Goal: Task Accomplishment & Management: Use online tool/utility

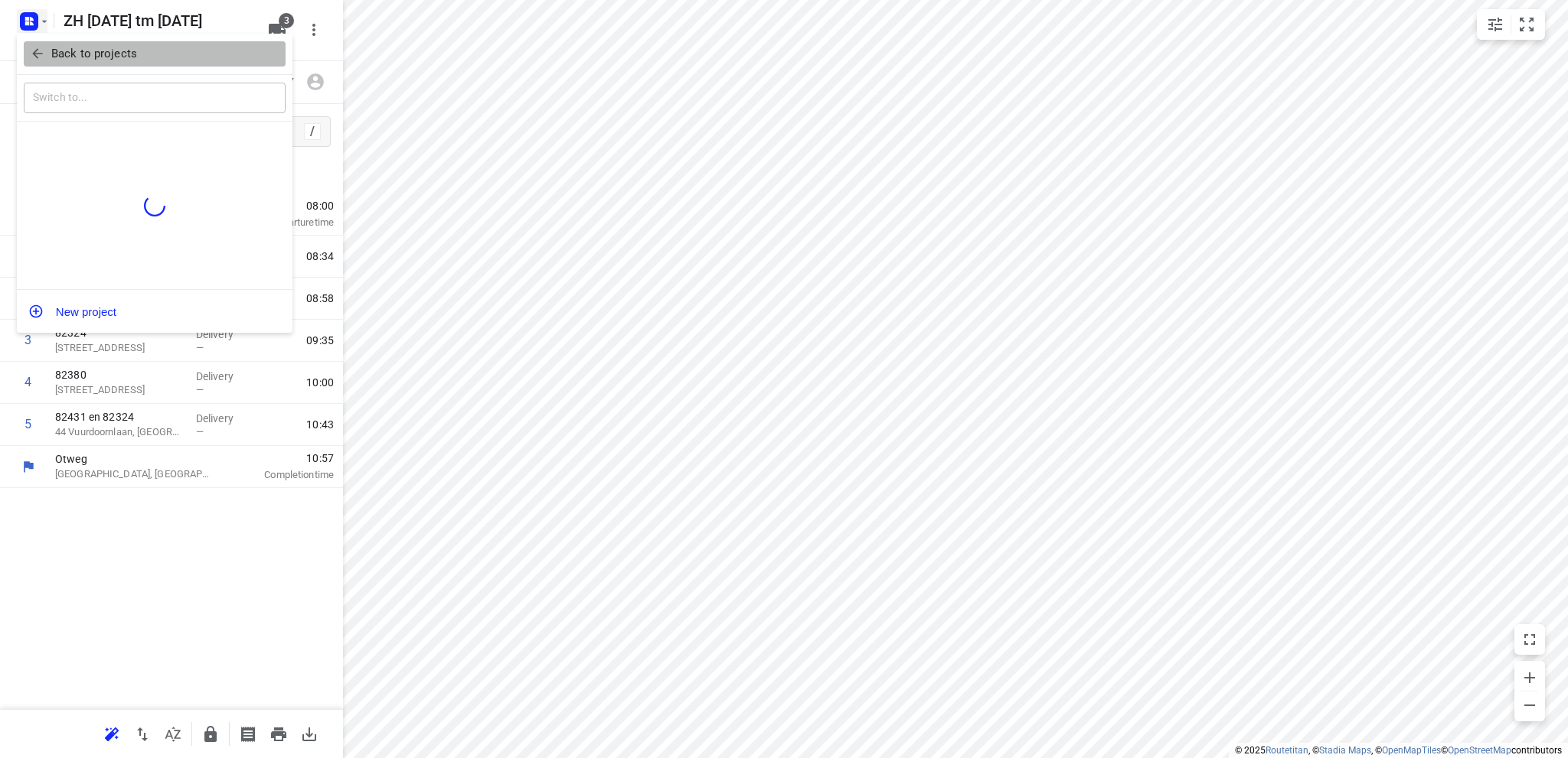
click at [55, 58] on p "Back to projects" at bounding box center [94, 54] width 86 height 18
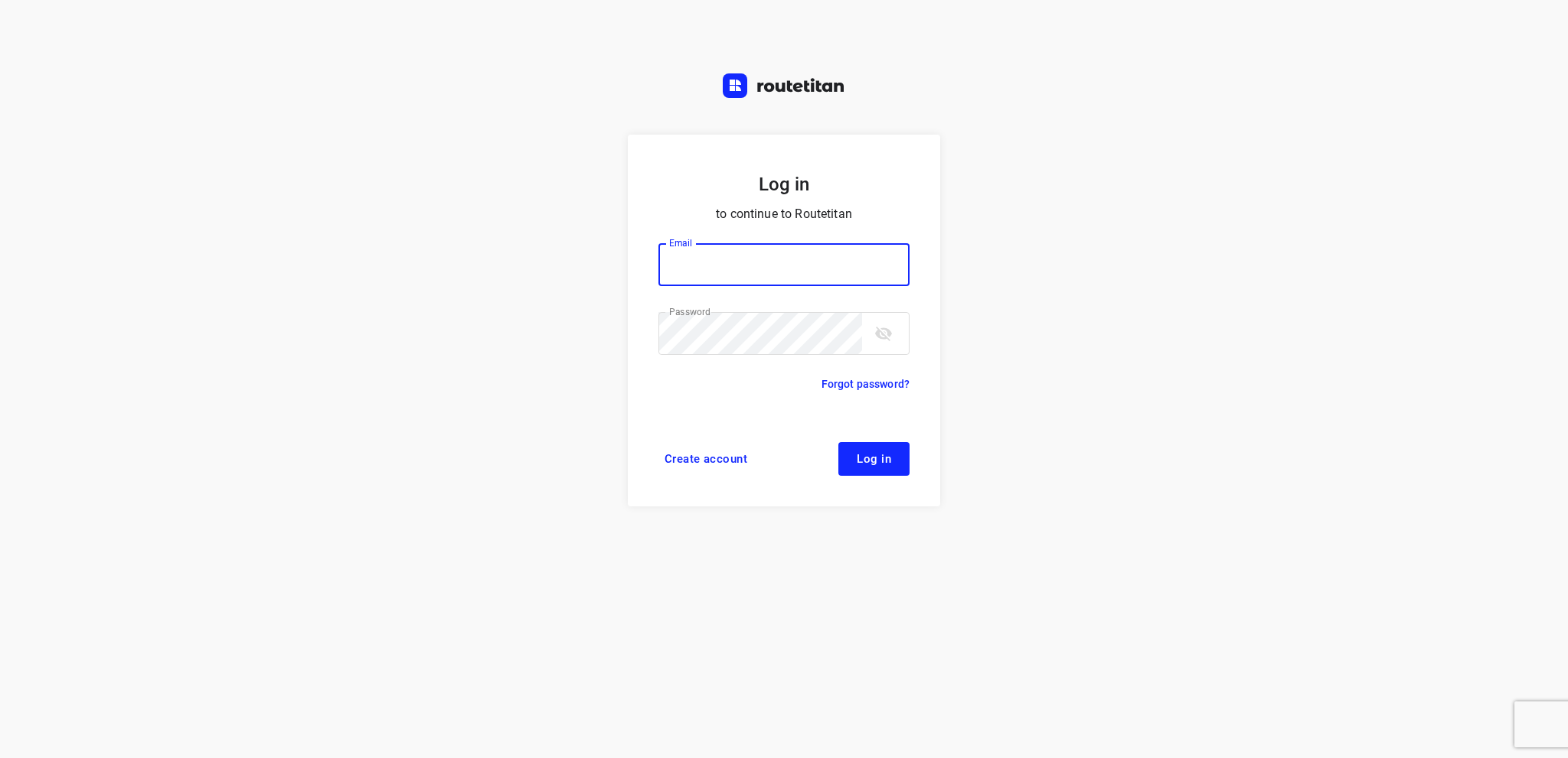
type input "[EMAIL_ADDRESS][DOMAIN_NAME]"
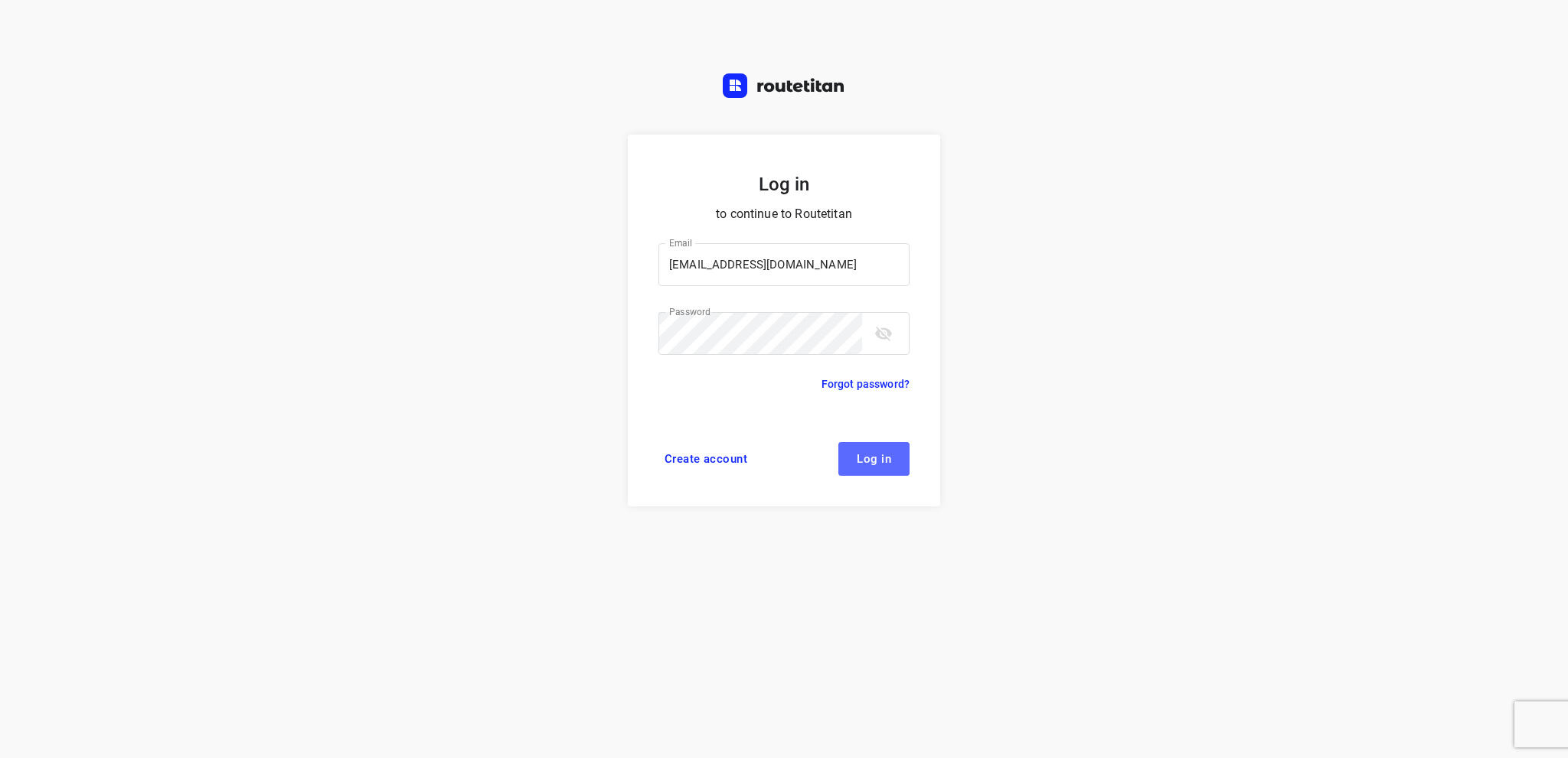
click at [880, 468] on button "Log in" at bounding box center [874, 459] width 71 height 34
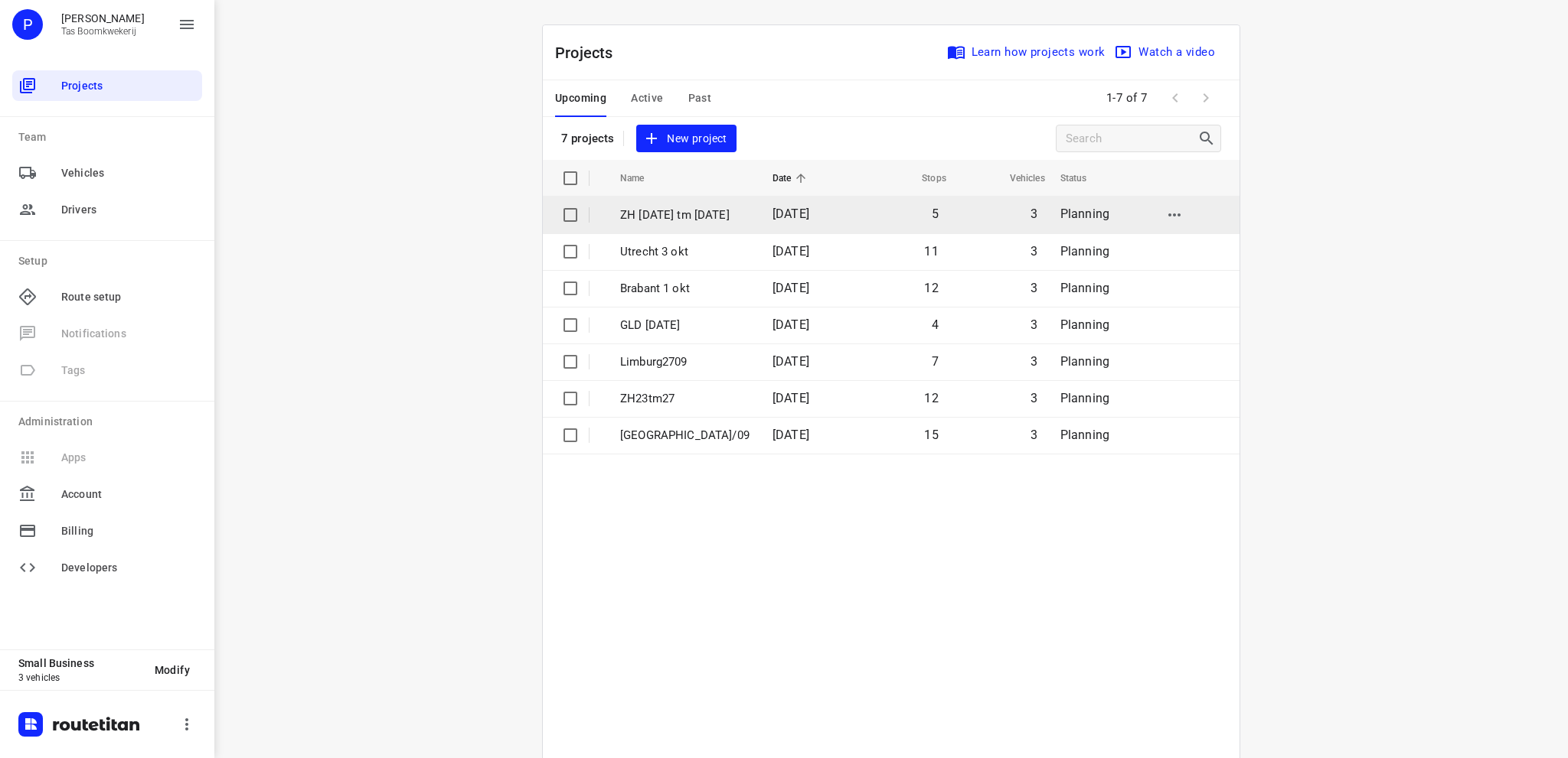
click at [703, 213] on p "ZH 30 sept tm 4 okt" at bounding box center [685, 215] width 129 height 18
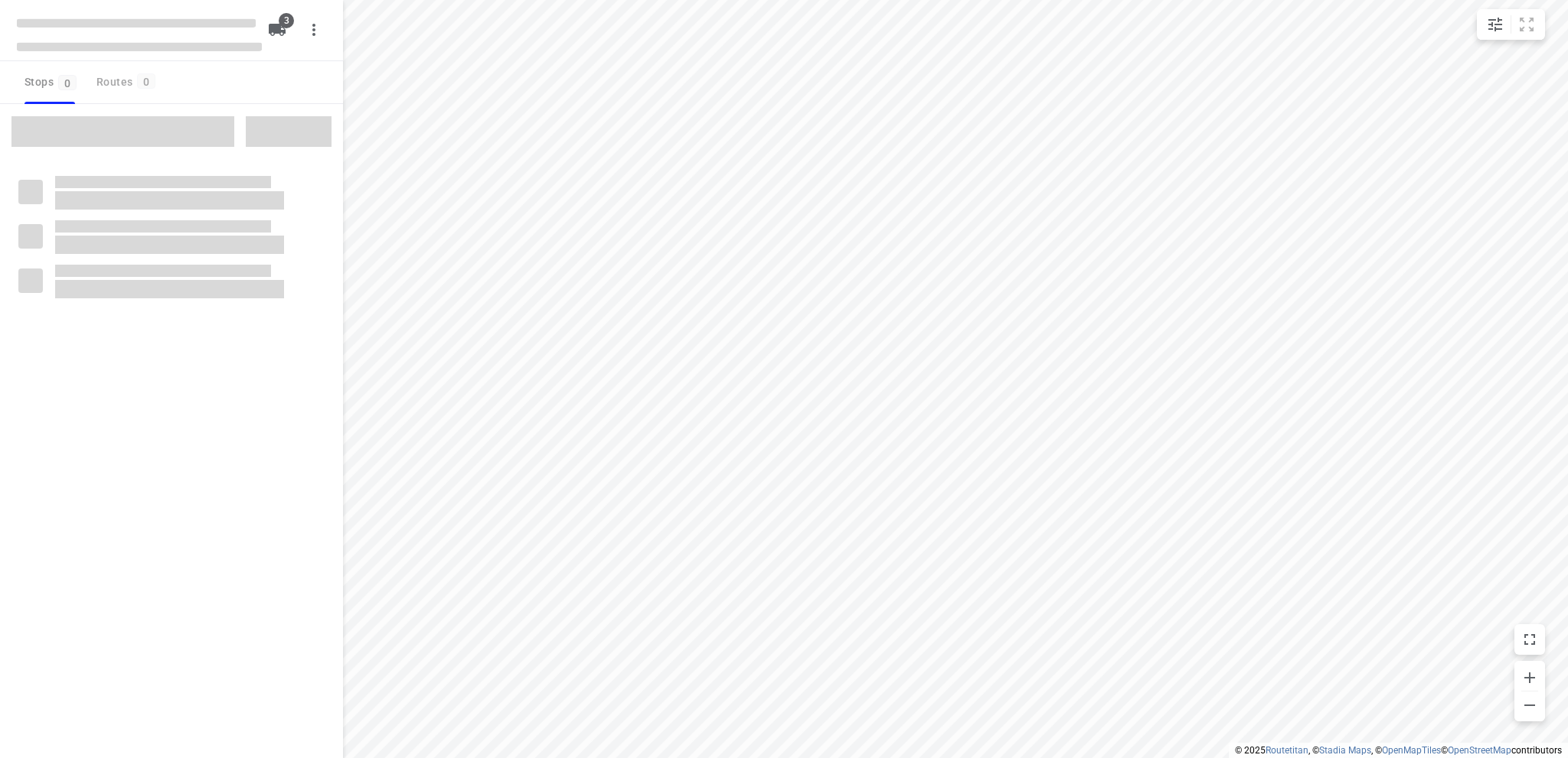
type input "distance"
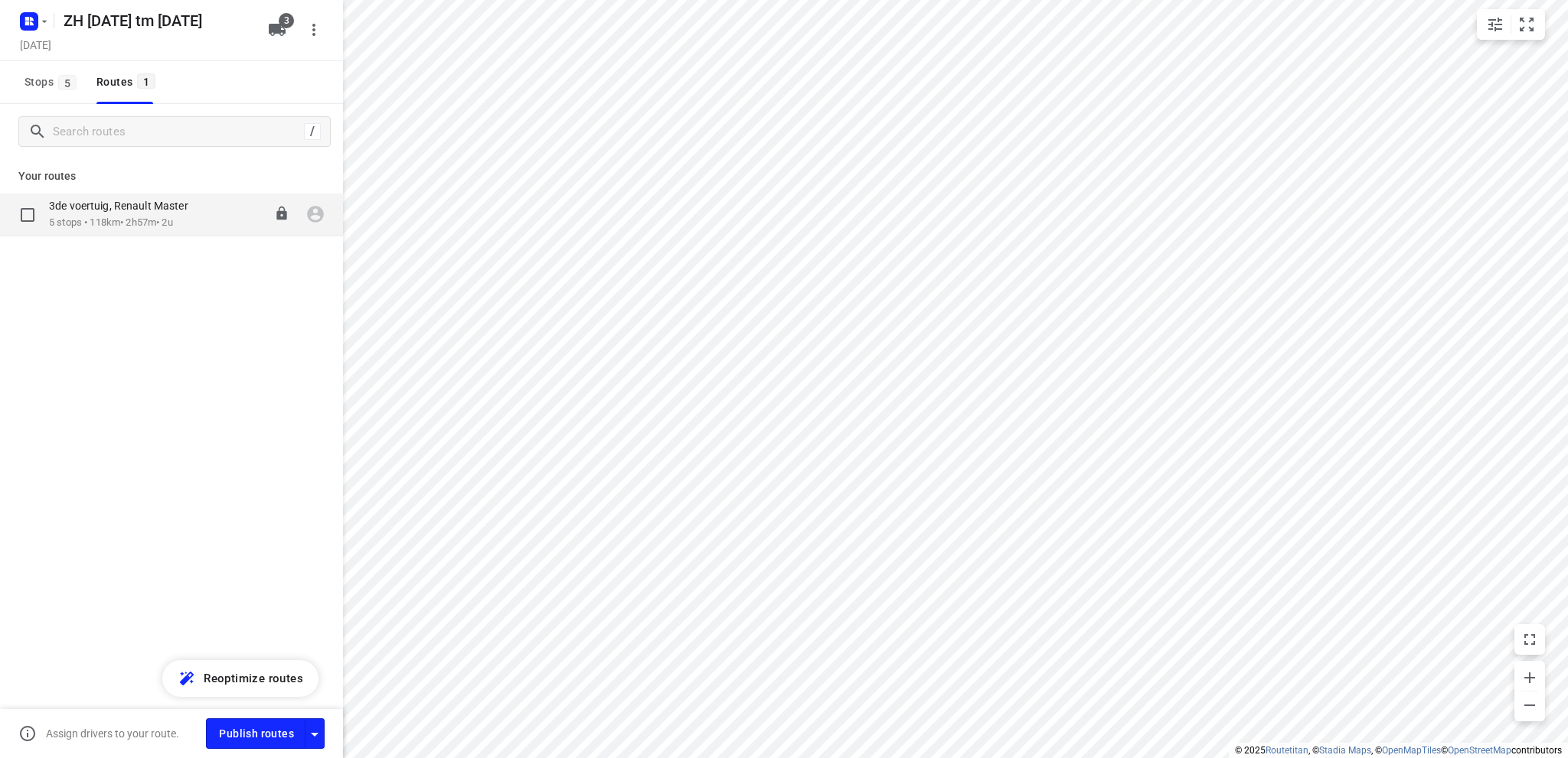
click at [135, 203] on p "3de voertuig, Renault Master" at bounding box center [123, 206] width 148 height 14
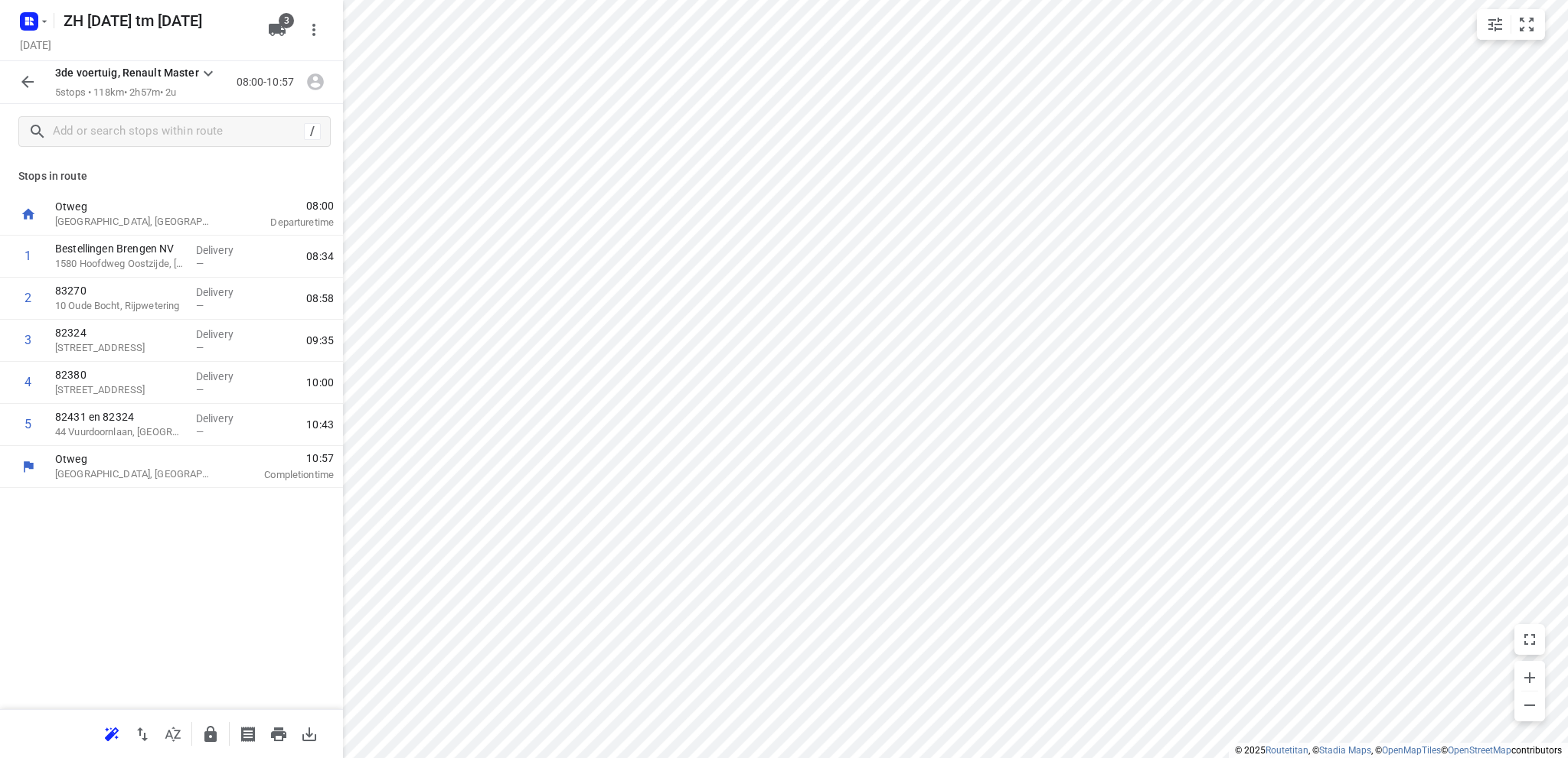
click at [147, 114] on div "/" at bounding box center [171, 132] width 343 height 55
click at [147, 141] on input "text" at bounding box center [191, 131] width 276 height 24
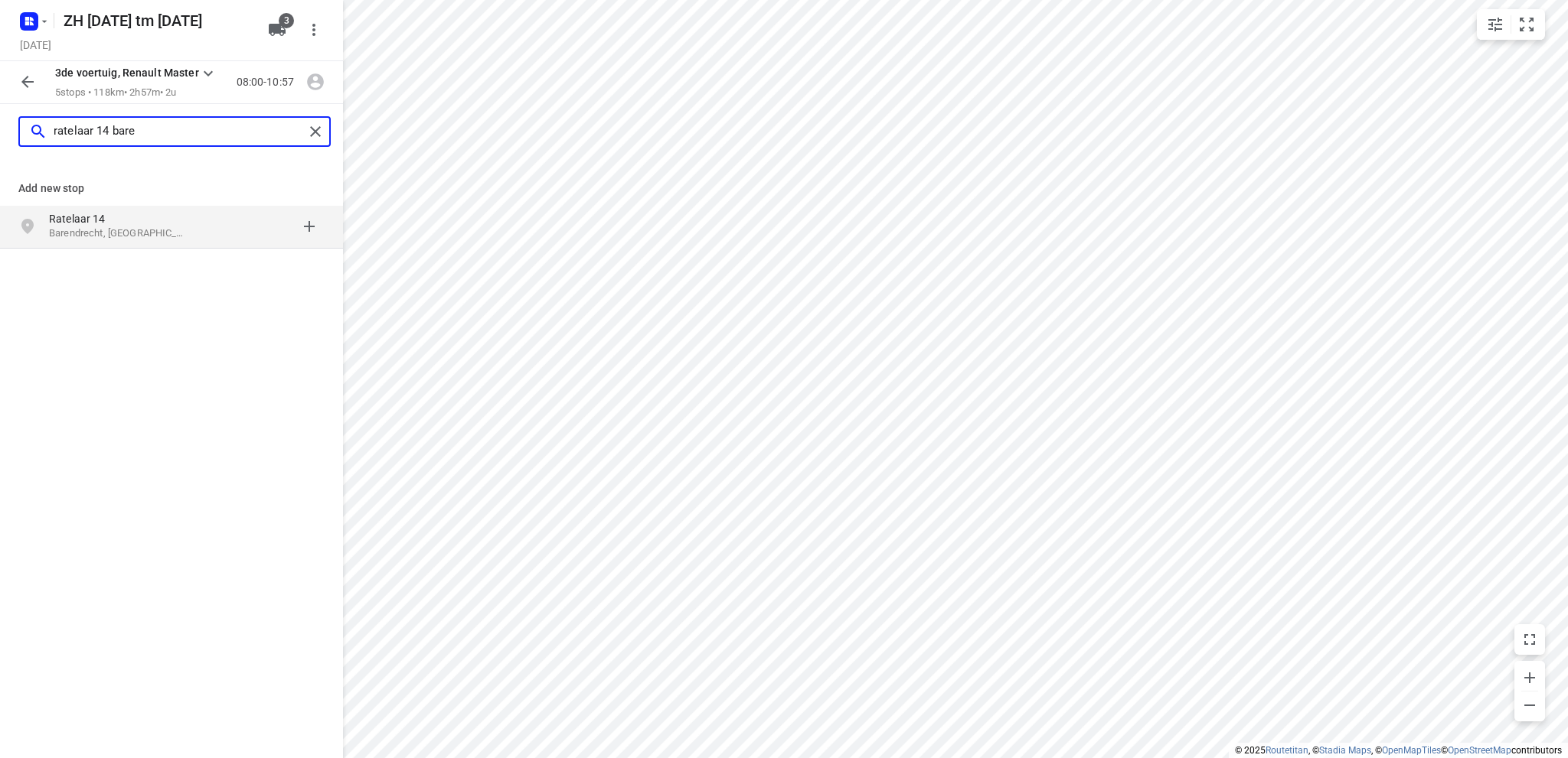
type input "ratelaar 14 bare"
click at [157, 217] on p "Ratelaar 14" at bounding box center [119, 219] width 141 height 15
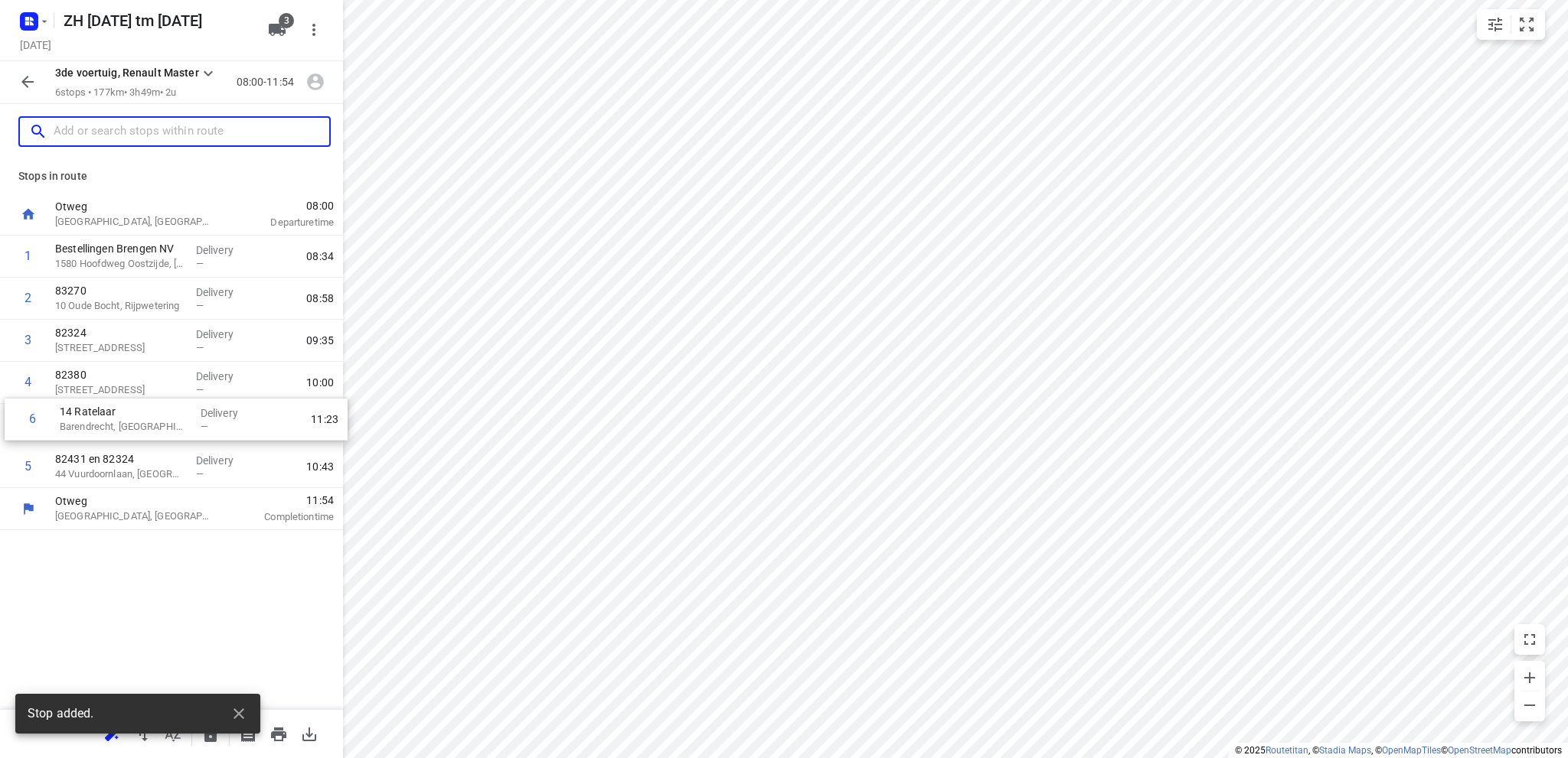
drag, startPoint x: 64, startPoint y: 467, endPoint x: 71, endPoint y: 412, distance: 55.4
click at [71, 412] on div "1 Bestellingen Brengen NV 1580 Hoofdweg Oostzijde, Nieuw-Vennep Delivery — 08:3…" at bounding box center [171, 362] width 343 height 253
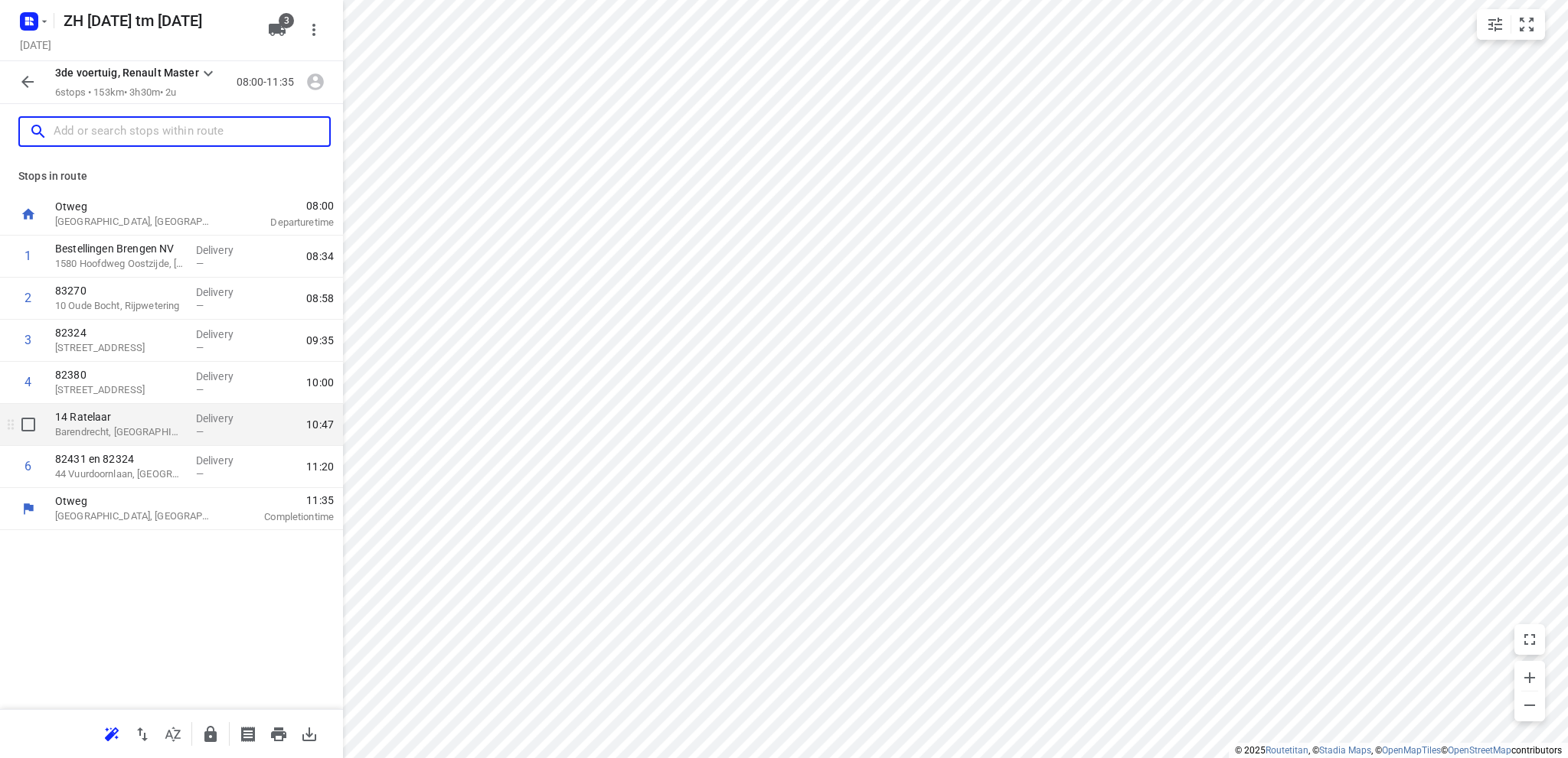
click at [178, 431] on p "Barendrecht, Netherlands" at bounding box center [119, 432] width 128 height 15
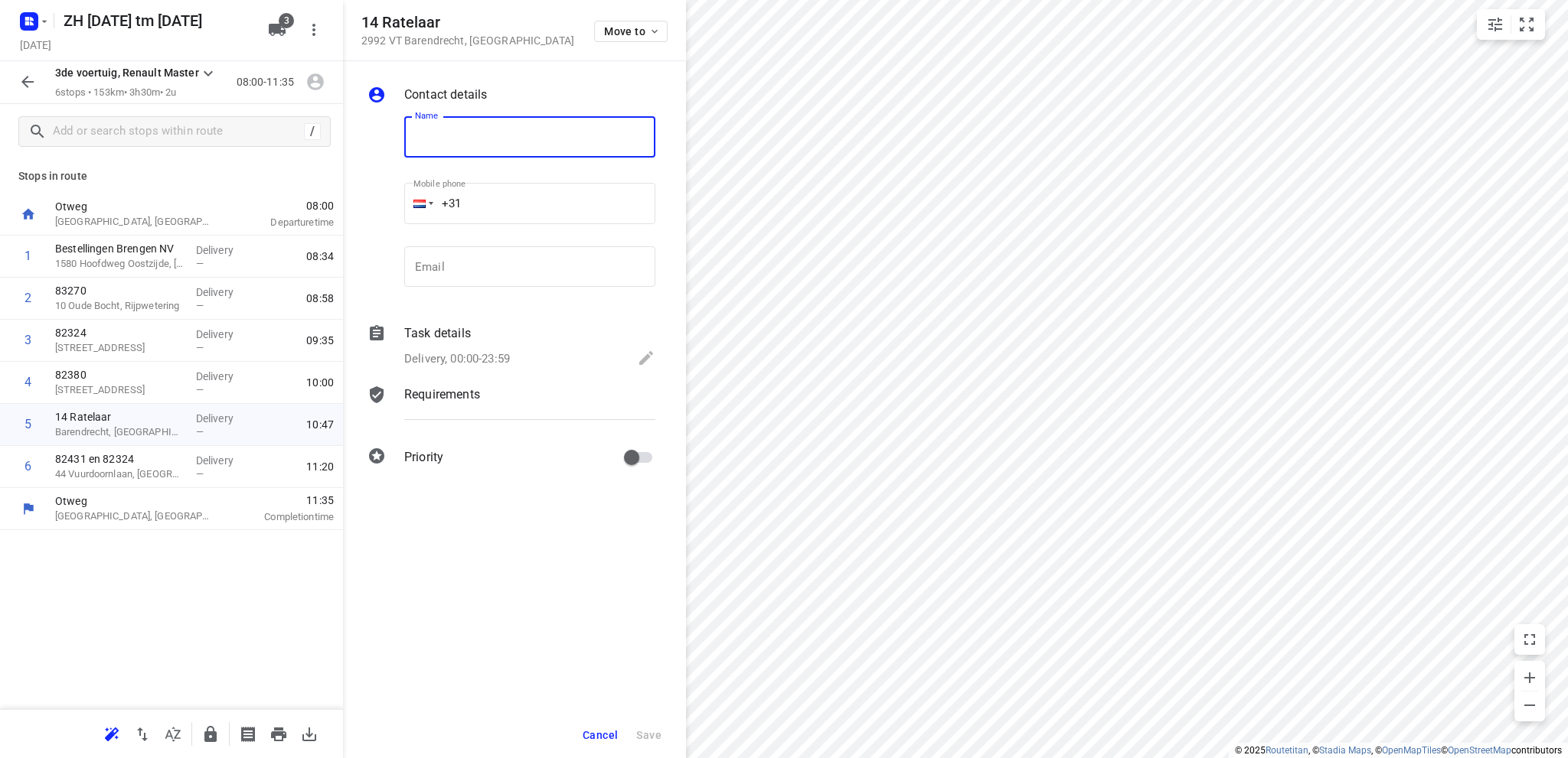
click at [426, 152] on input "text" at bounding box center [529, 137] width 251 height 41
type input "82381"
click at [649, 733] on span "Save" at bounding box center [648, 736] width 25 height 12
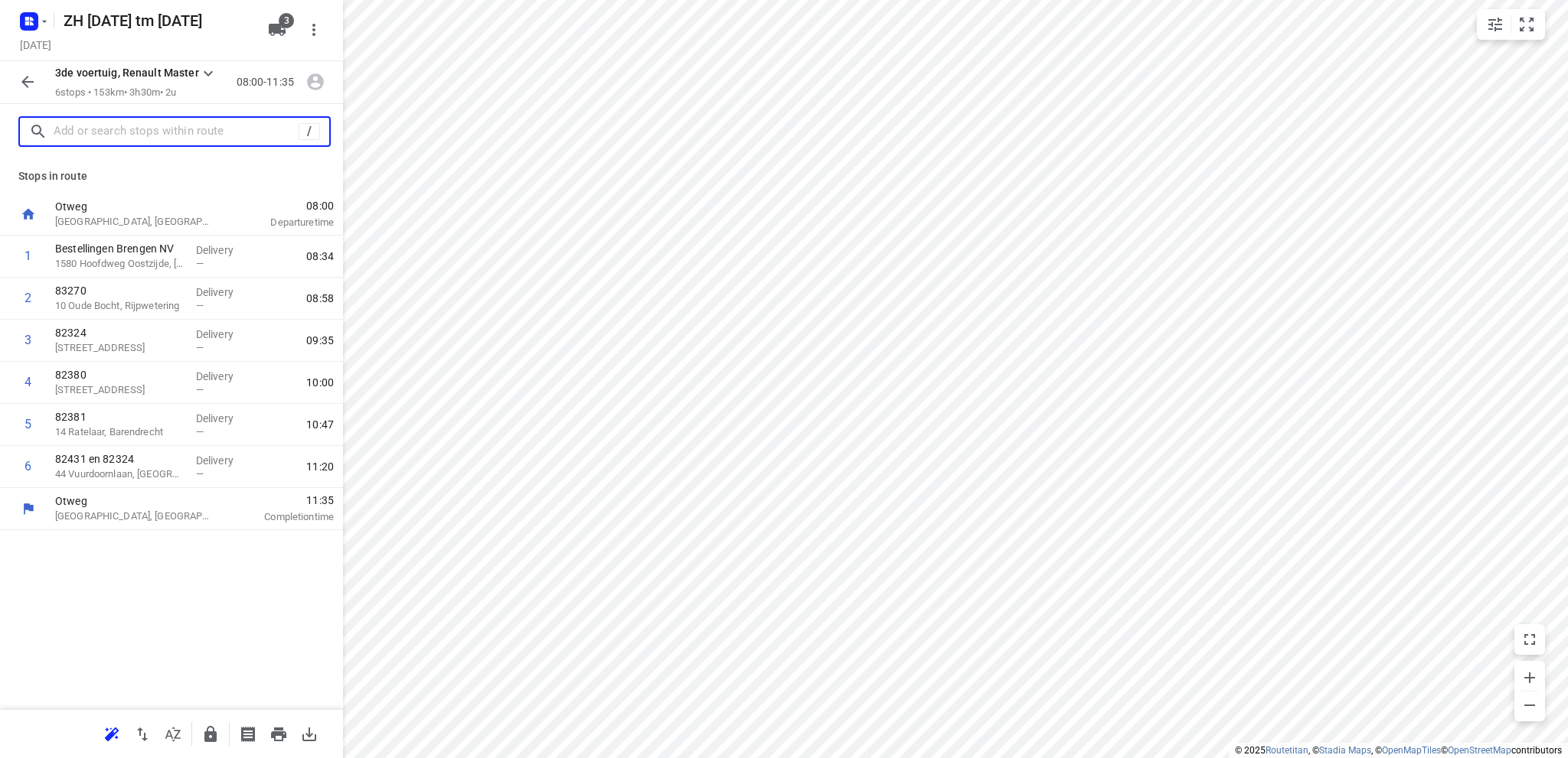
click at [167, 132] on input "text" at bounding box center [176, 131] width 245 height 24
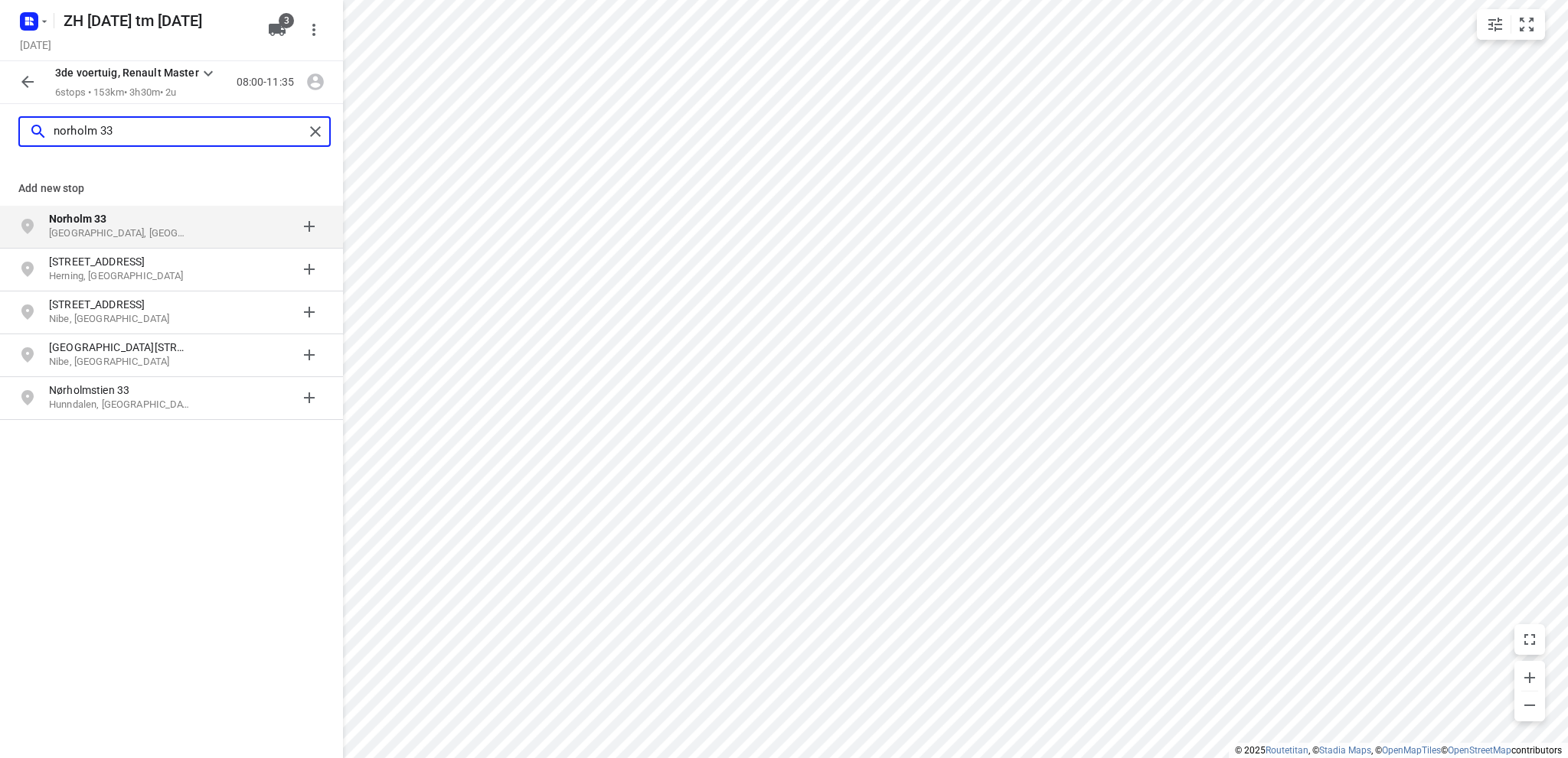
type input "norholm 33"
click at [130, 233] on p "Hoofddorp, Nederland" at bounding box center [119, 233] width 141 height 15
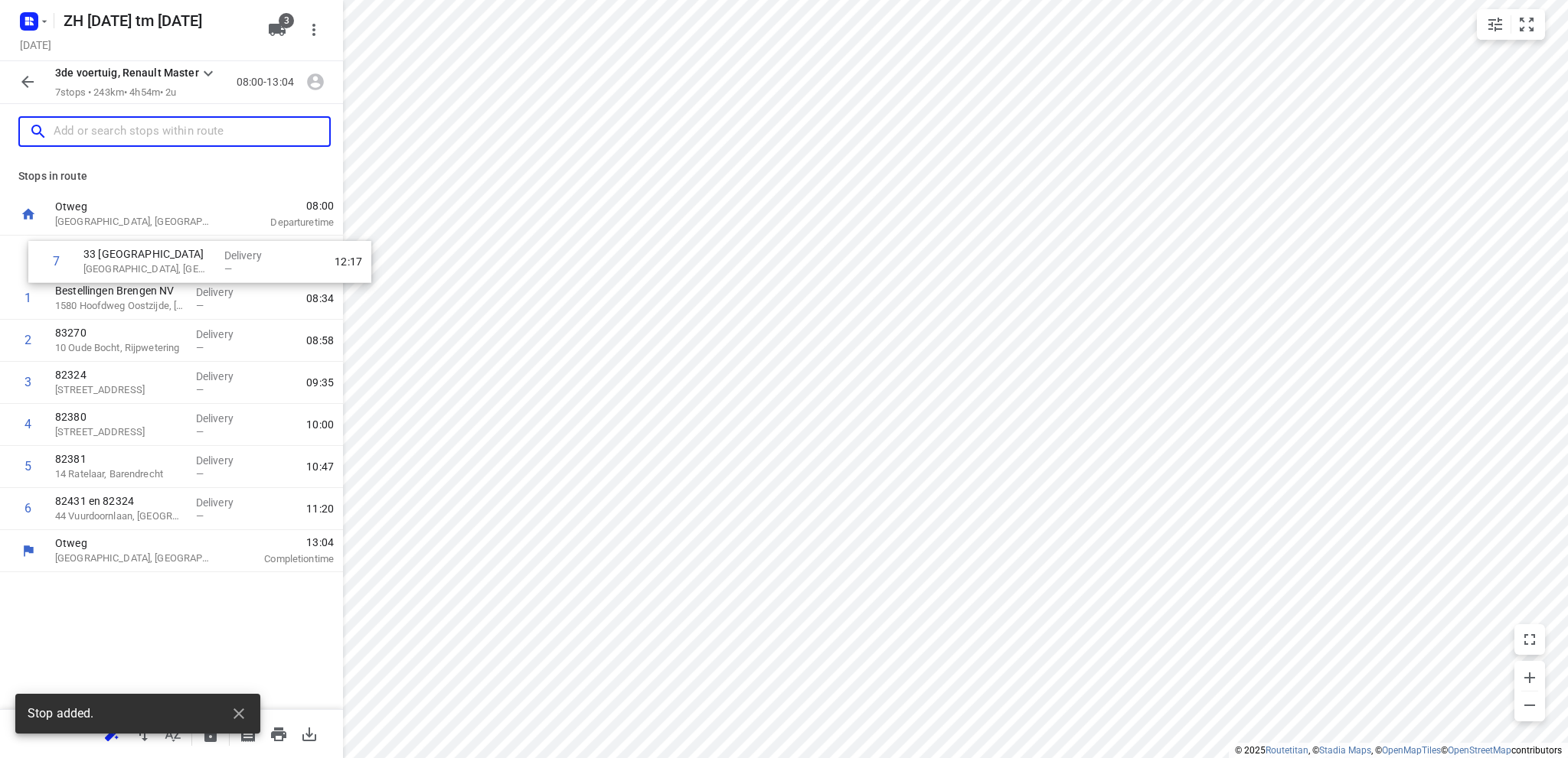
drag, startPoint x: 111, startPoint y: 518, endPoint x: 143, endPoint y: 257, distance: 263.0
click at [143, 257] on div "1 Bestellingen Brengen NV 1580 Hoofdweg Oostzijde, Nieuw-Vennep Delivery — 08:3…" at bounding box center [171, 383] width 343 height 295
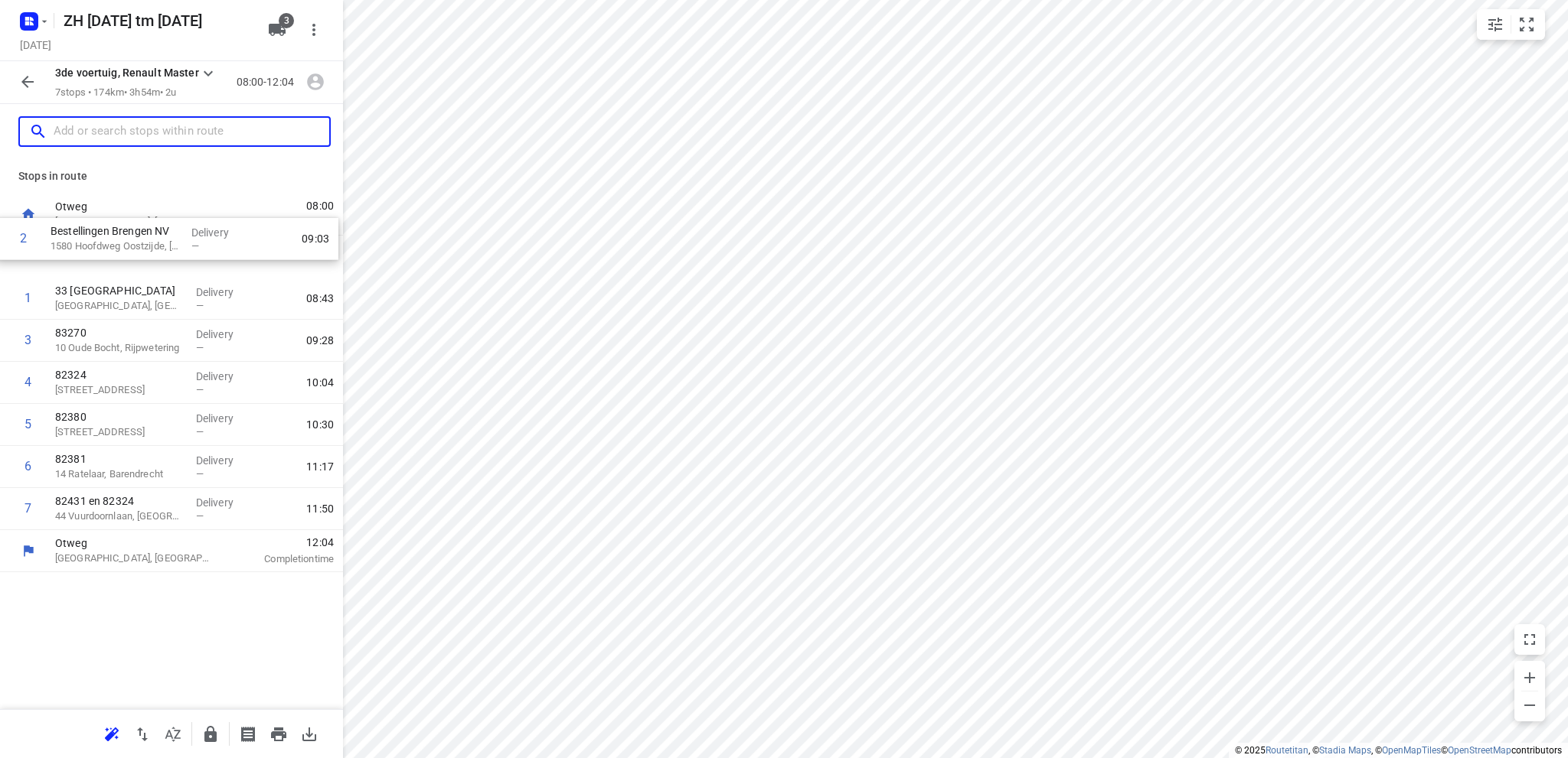
drag, startPoint x: 153, startPoint y: 303, endPoint x: 148, endPoint y: 239, distance: 64.2
click at [148, 239] on div "1 33 Norholm Hoofddorp, Netherlands Delivery — 08:43 2 Bestellingen Brengen NV …" at bounding box center [171, 383] width 343 height 295
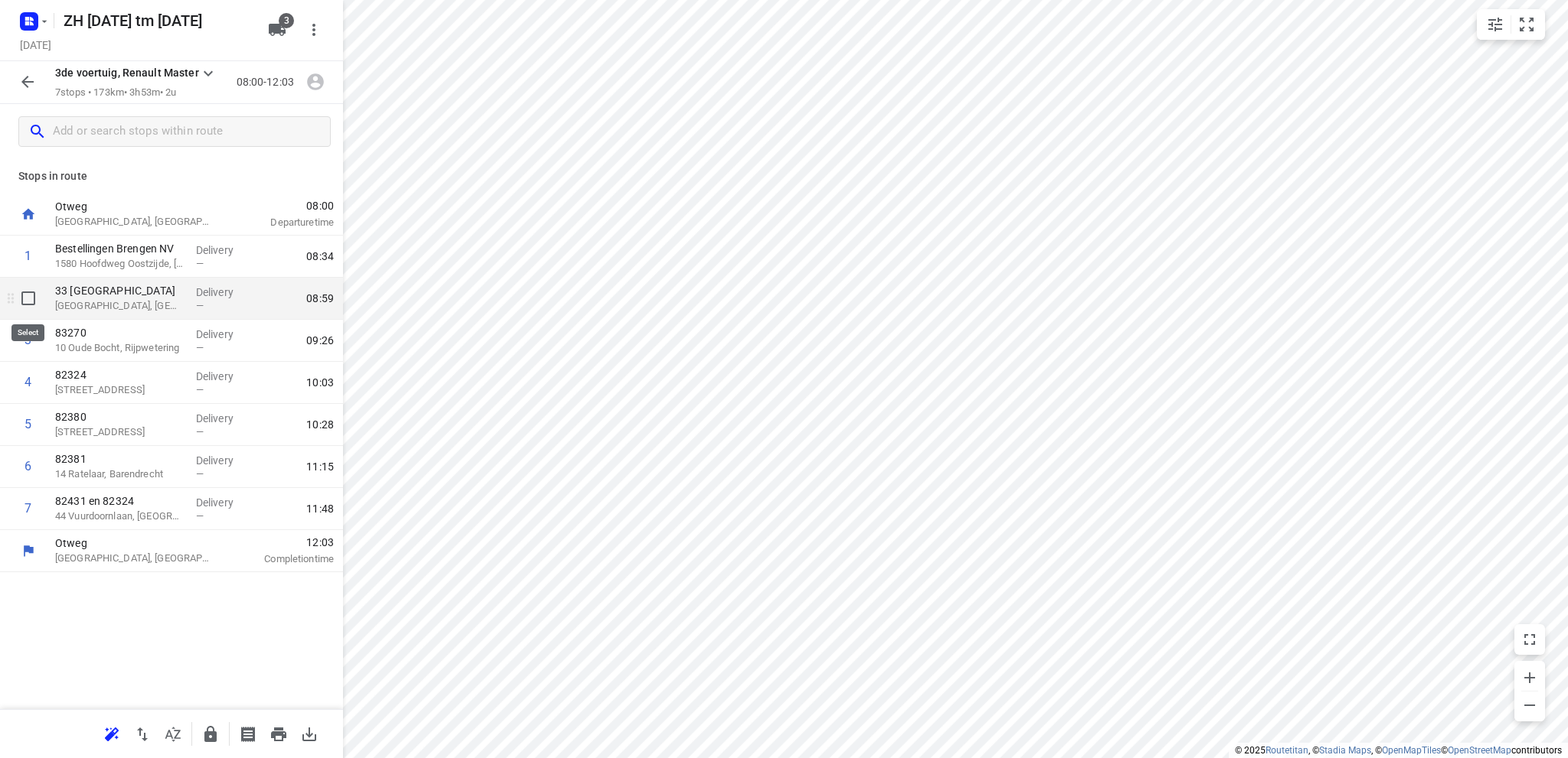
click at [28, 302] on input "checkbox" at bounding box center [28, 299] width 31 height 31
checkbox input "true"
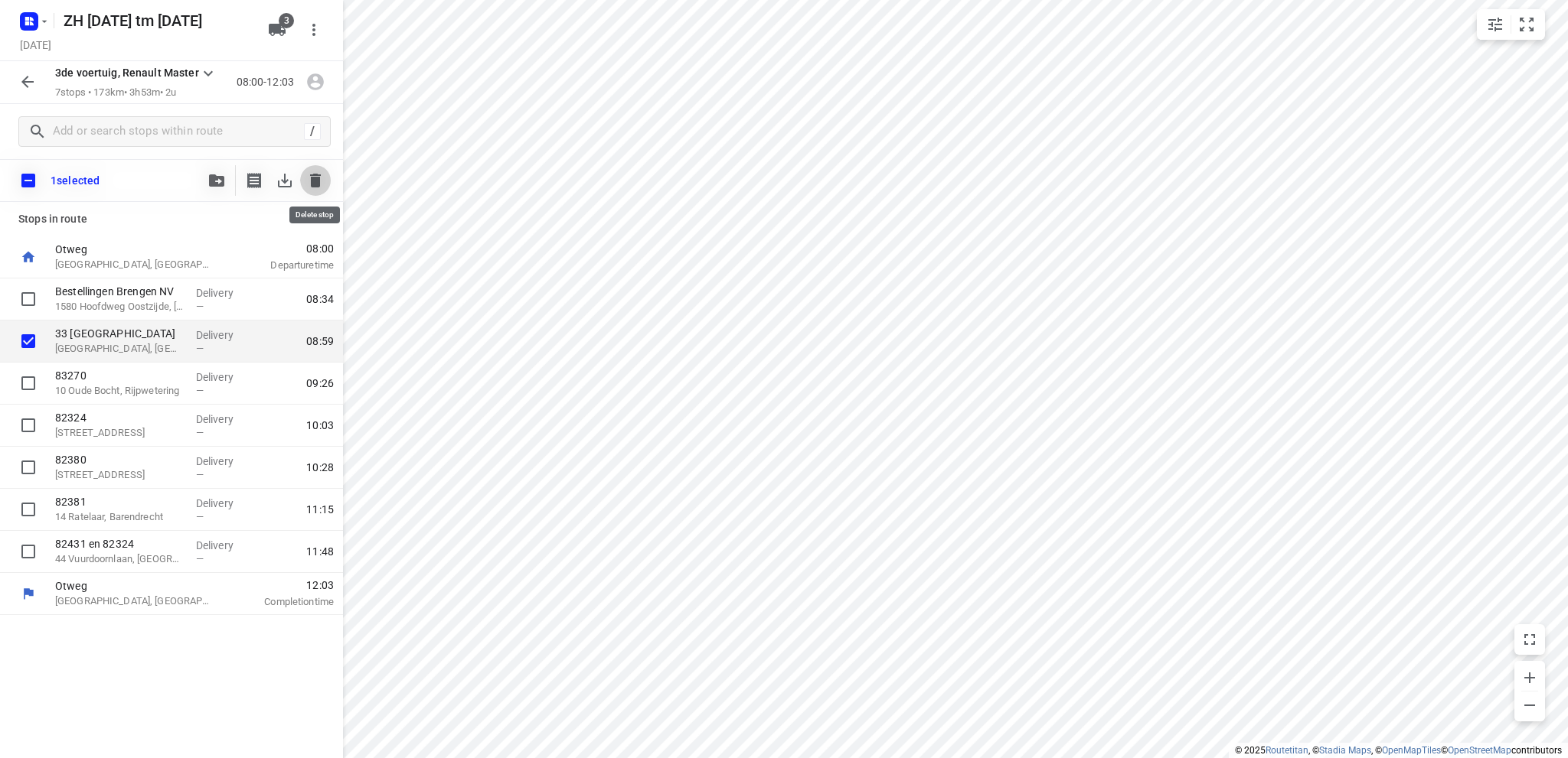
click at [310, 177] on icon "button" at bounding box center [316, 180] width 18 height 18
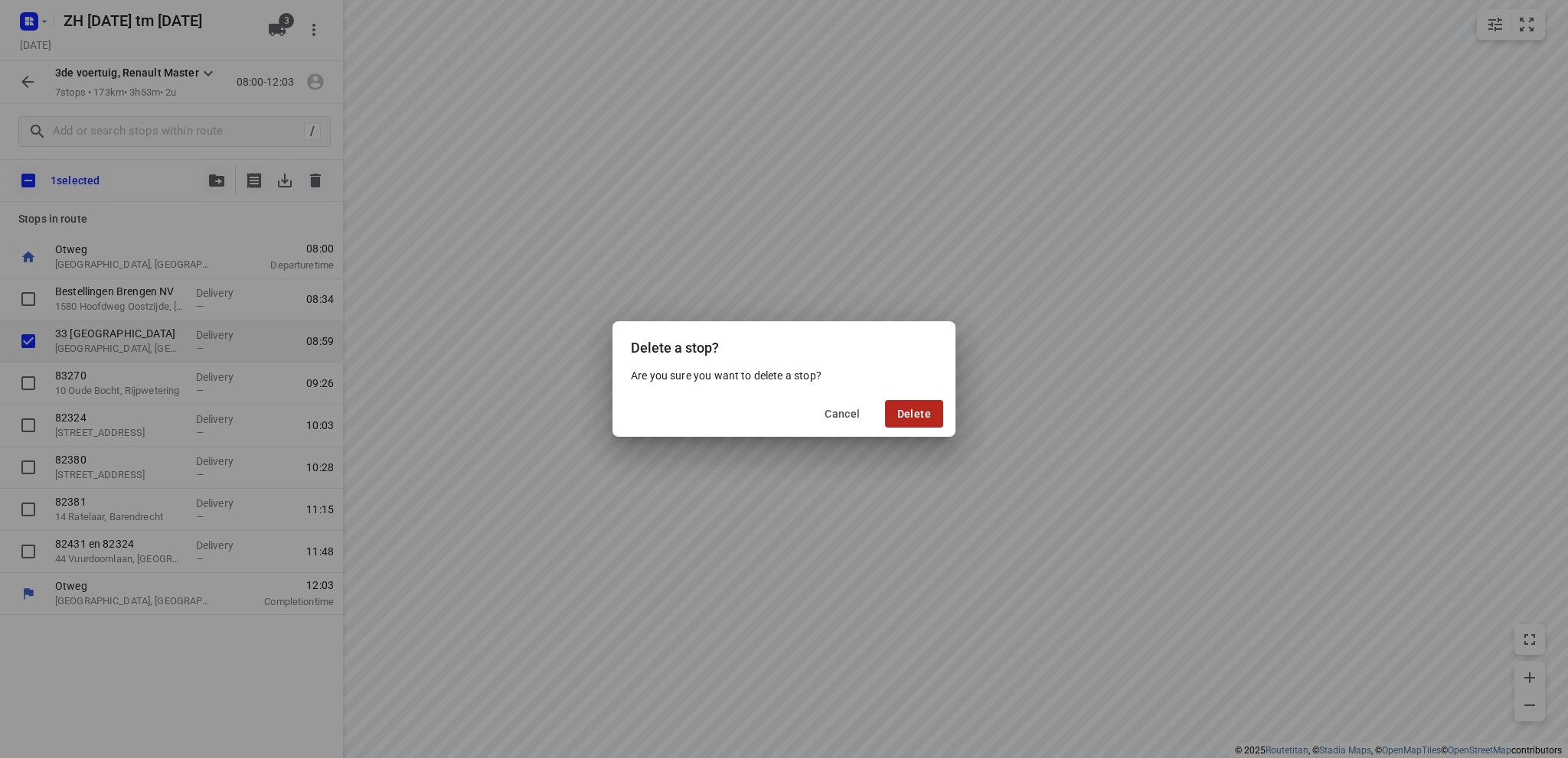
click at [897, 412] on button "Delete" at bounding box center [914, 414] width 58 height 28
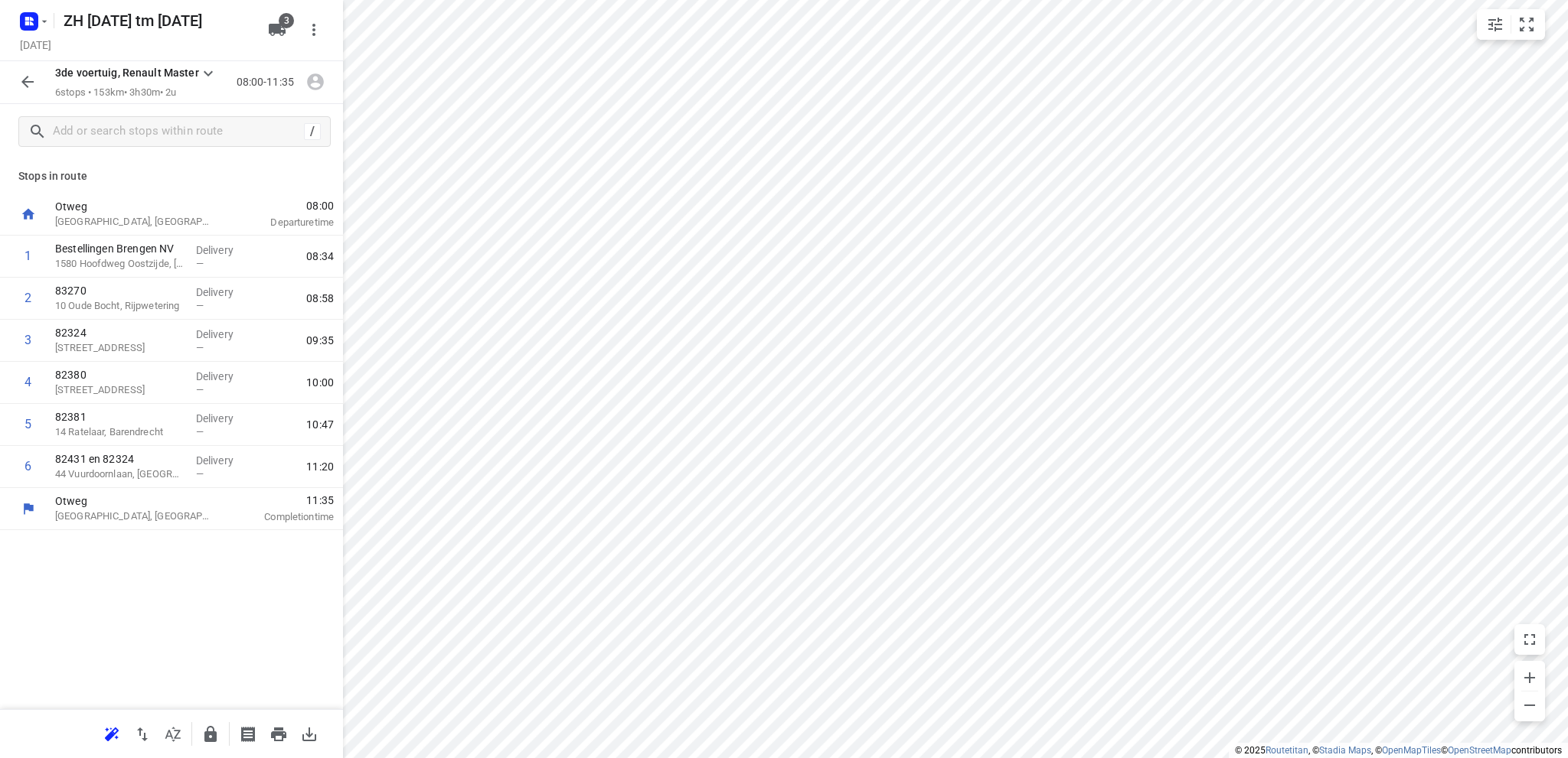
click at [25, 80] on icon "button" at bounding box center [28, 82] width 12 height 12
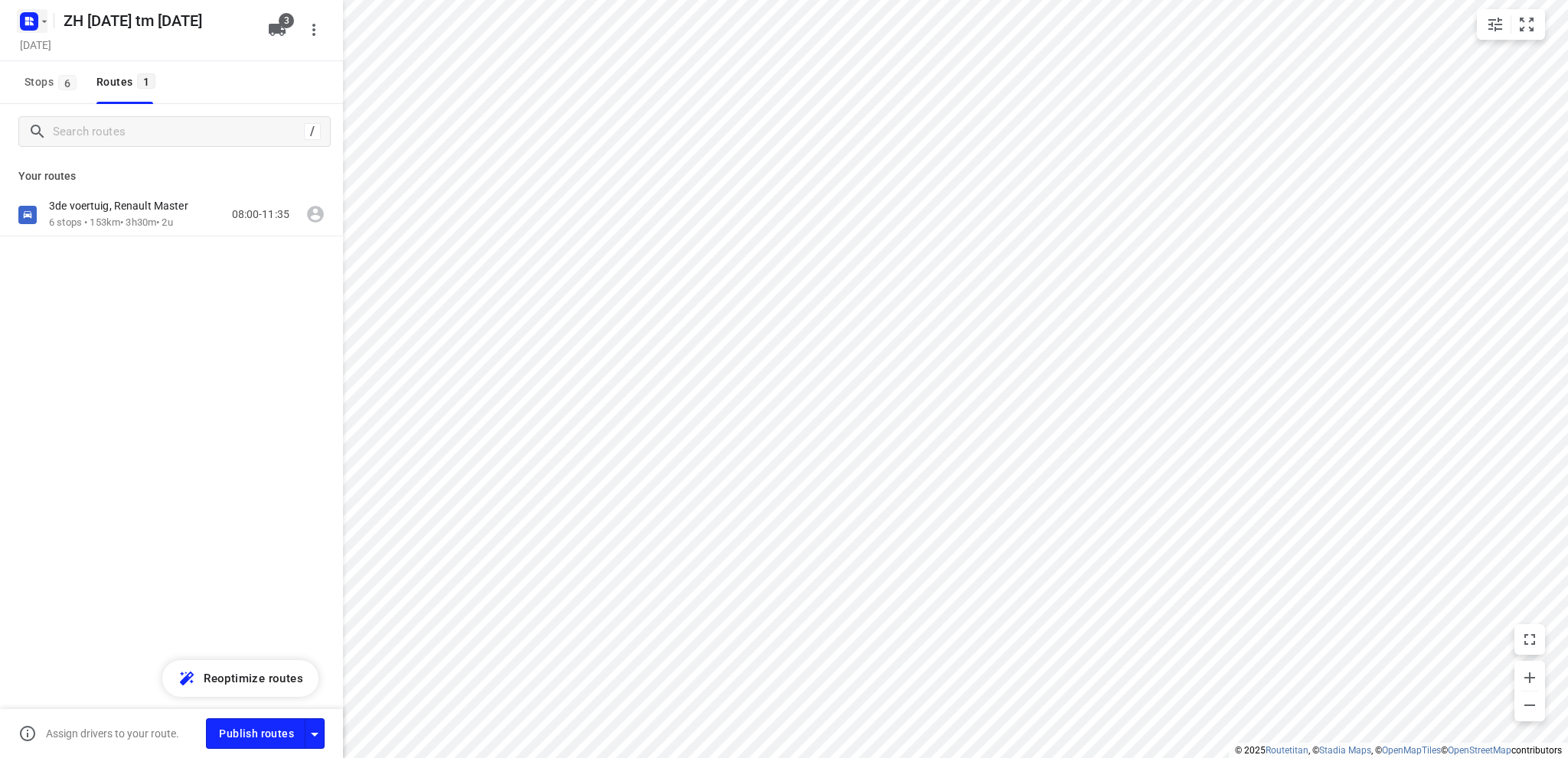
click at [43, 18] on icon "button" at bounding box center [45, 22] width 12 height 12
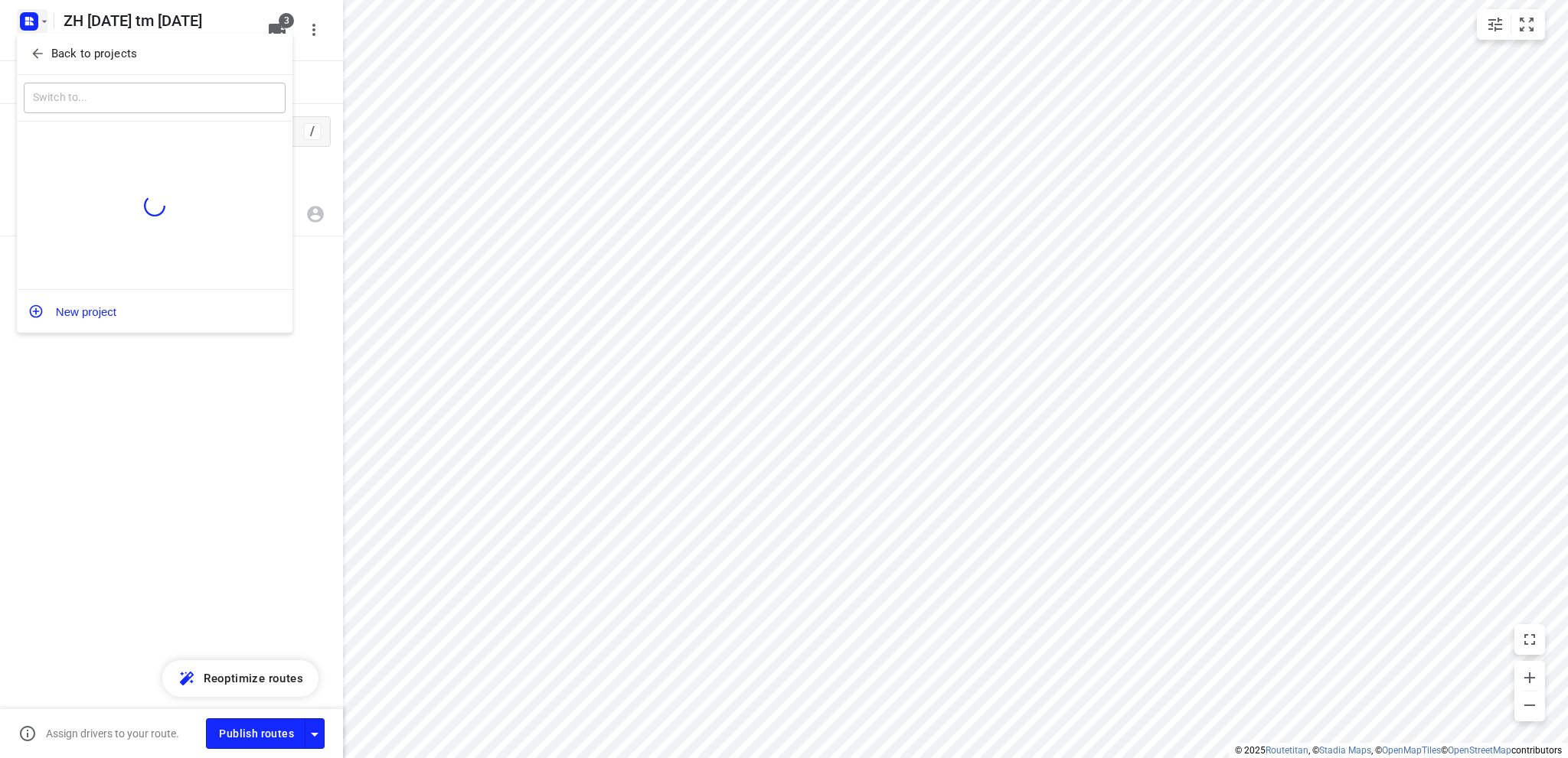
click at [55, 55] on p "Back to projects" at bounding box center [94, 54] width 86 height 18
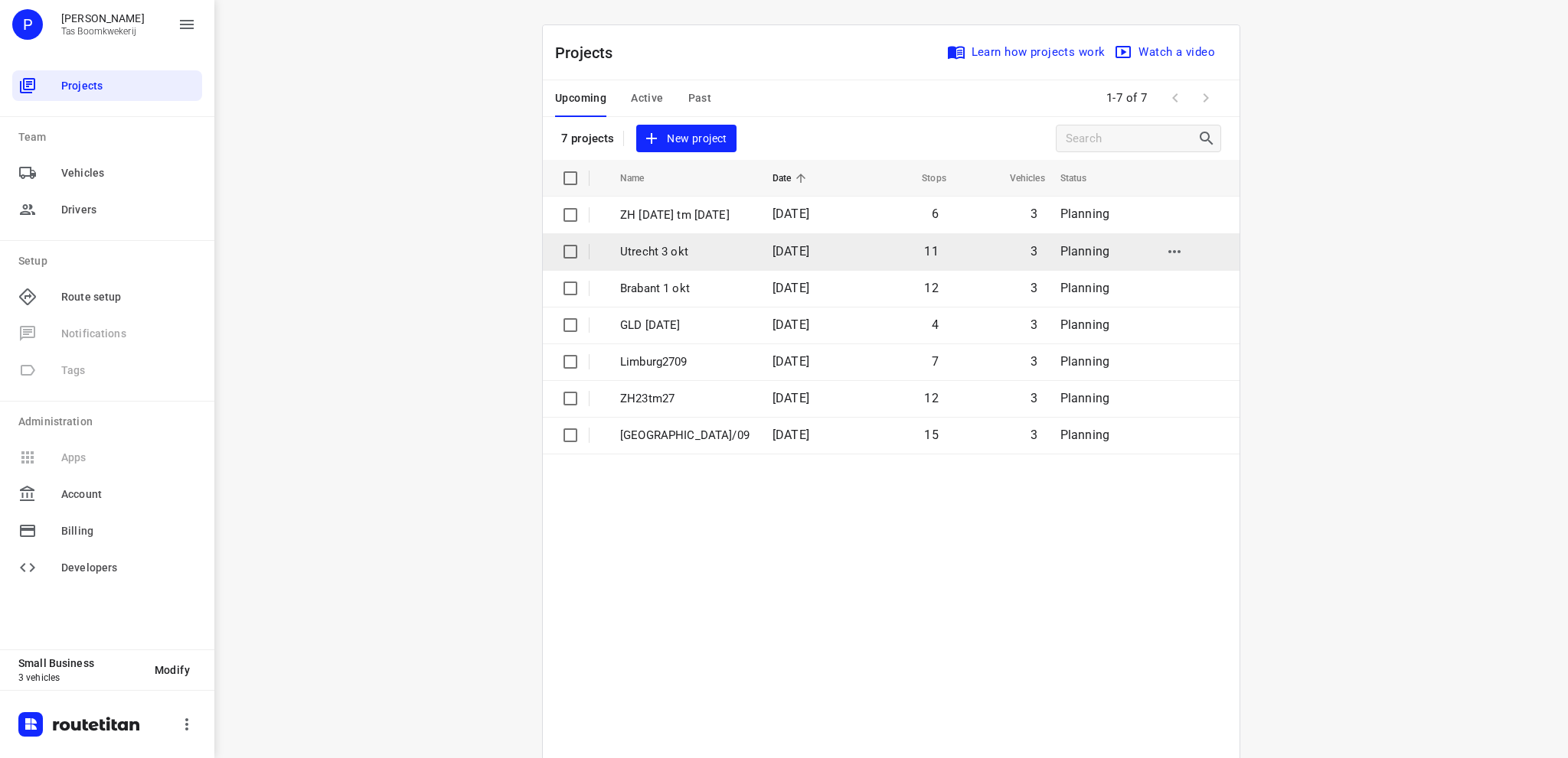
click at [671, 254] on p "Utrecht 3 okt" at bounding box center [685, 252] width 129 height 18
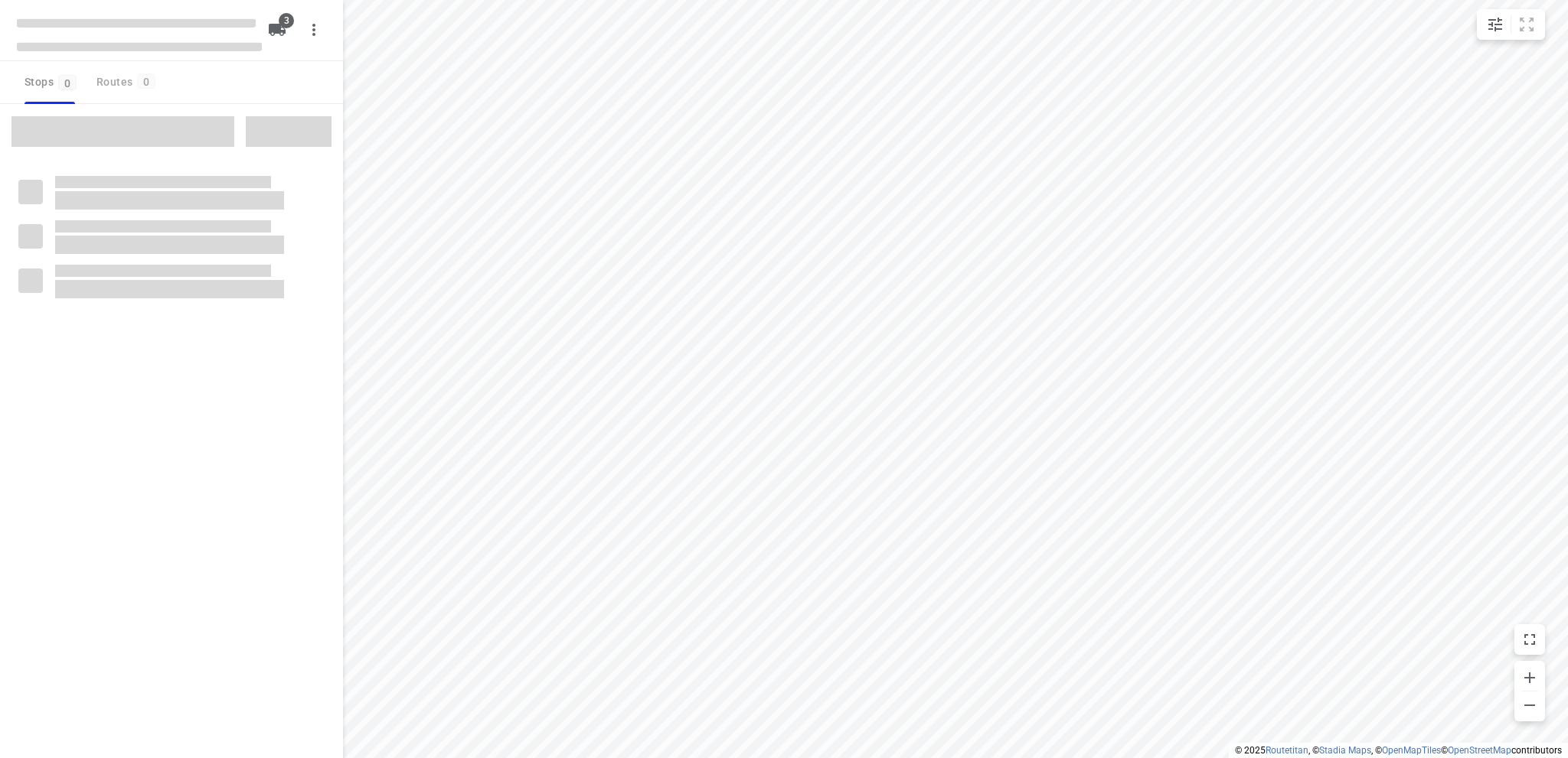
type input "distance"
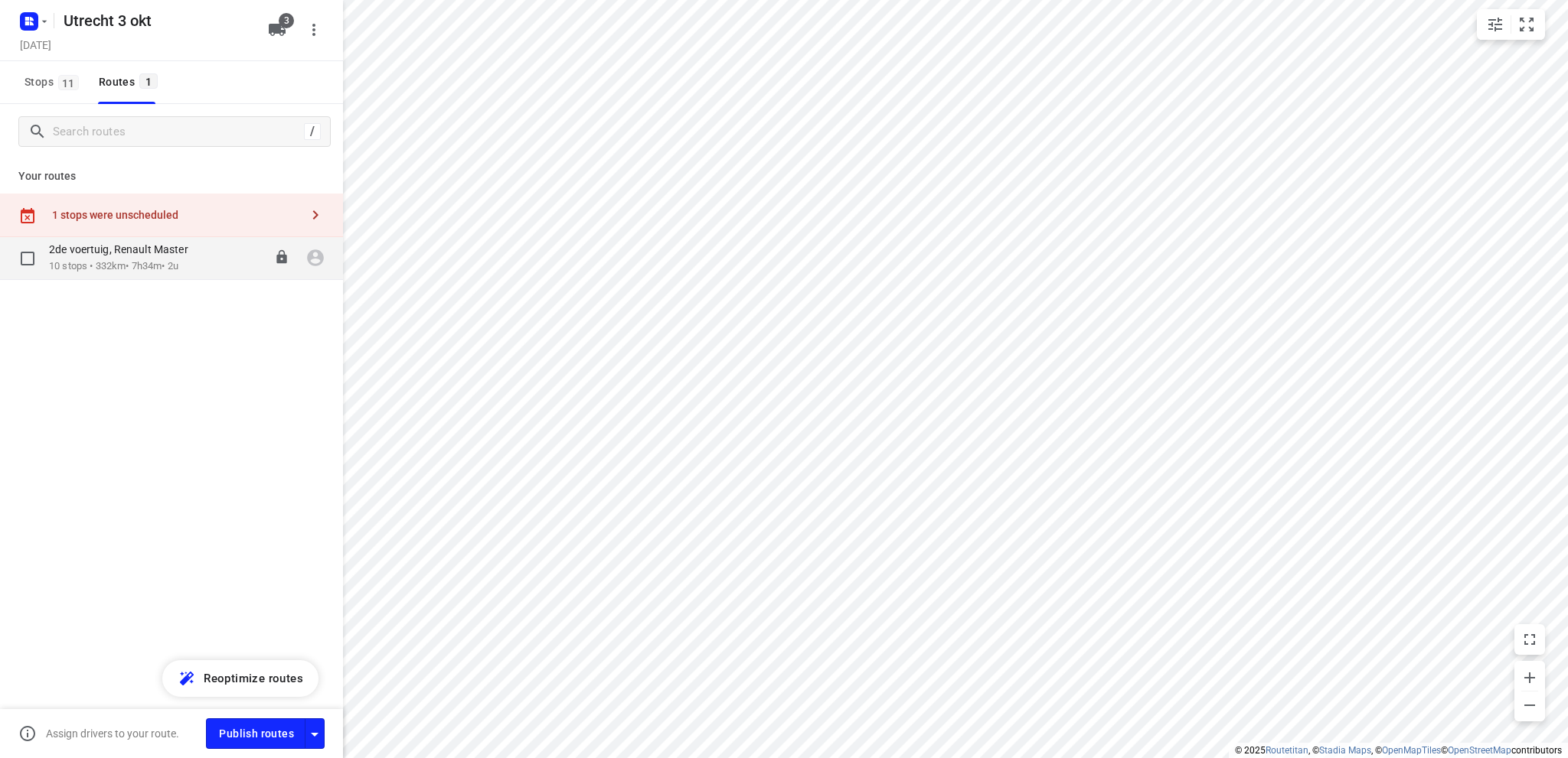
click at [78, 256] on p "2de voertuig, Renault Master" at bounding box center [123, 250] width 148 height 14
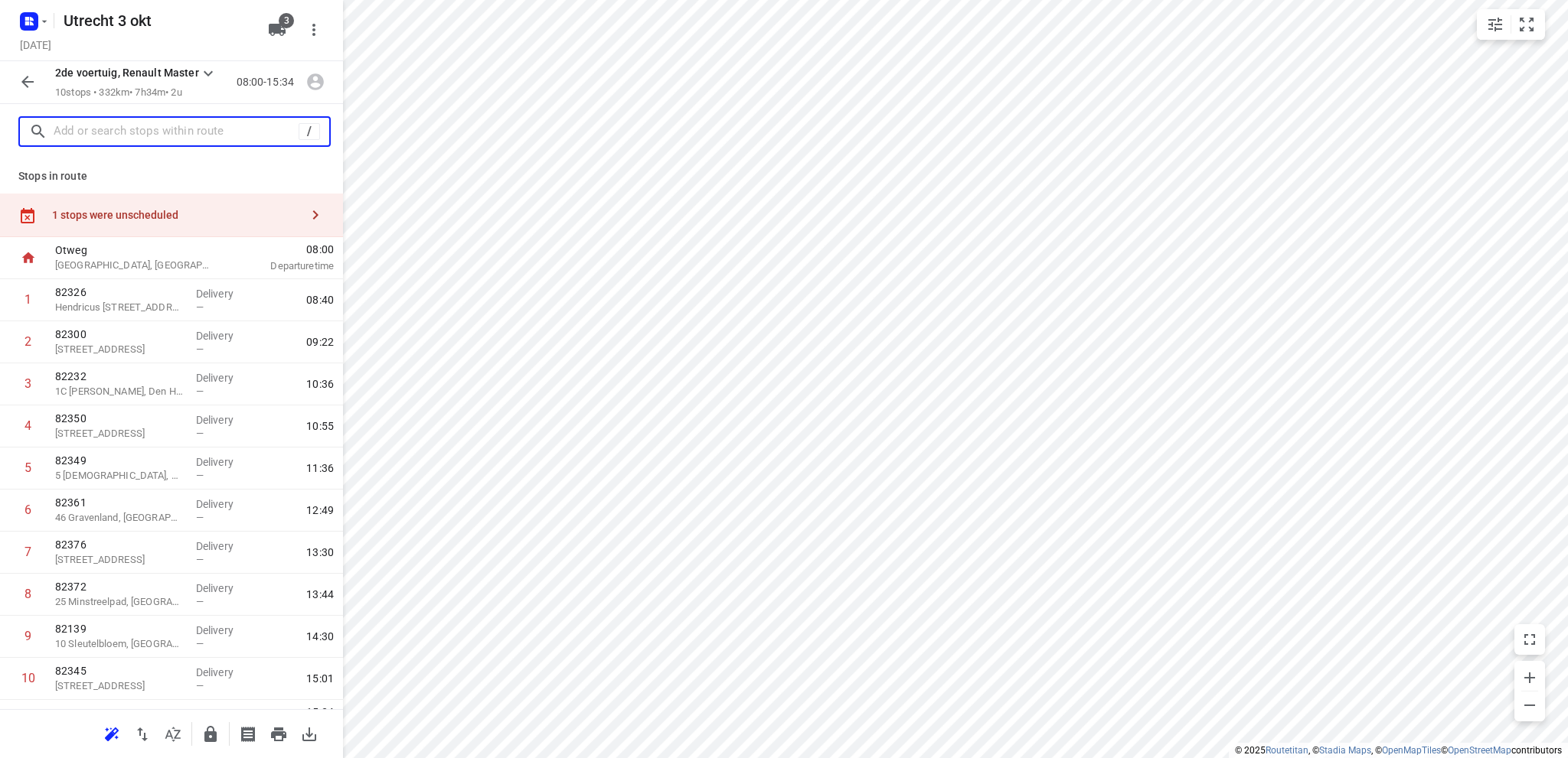
click at [132, 124] on input "text" at bounding box center [176, 131] width 245 height 24
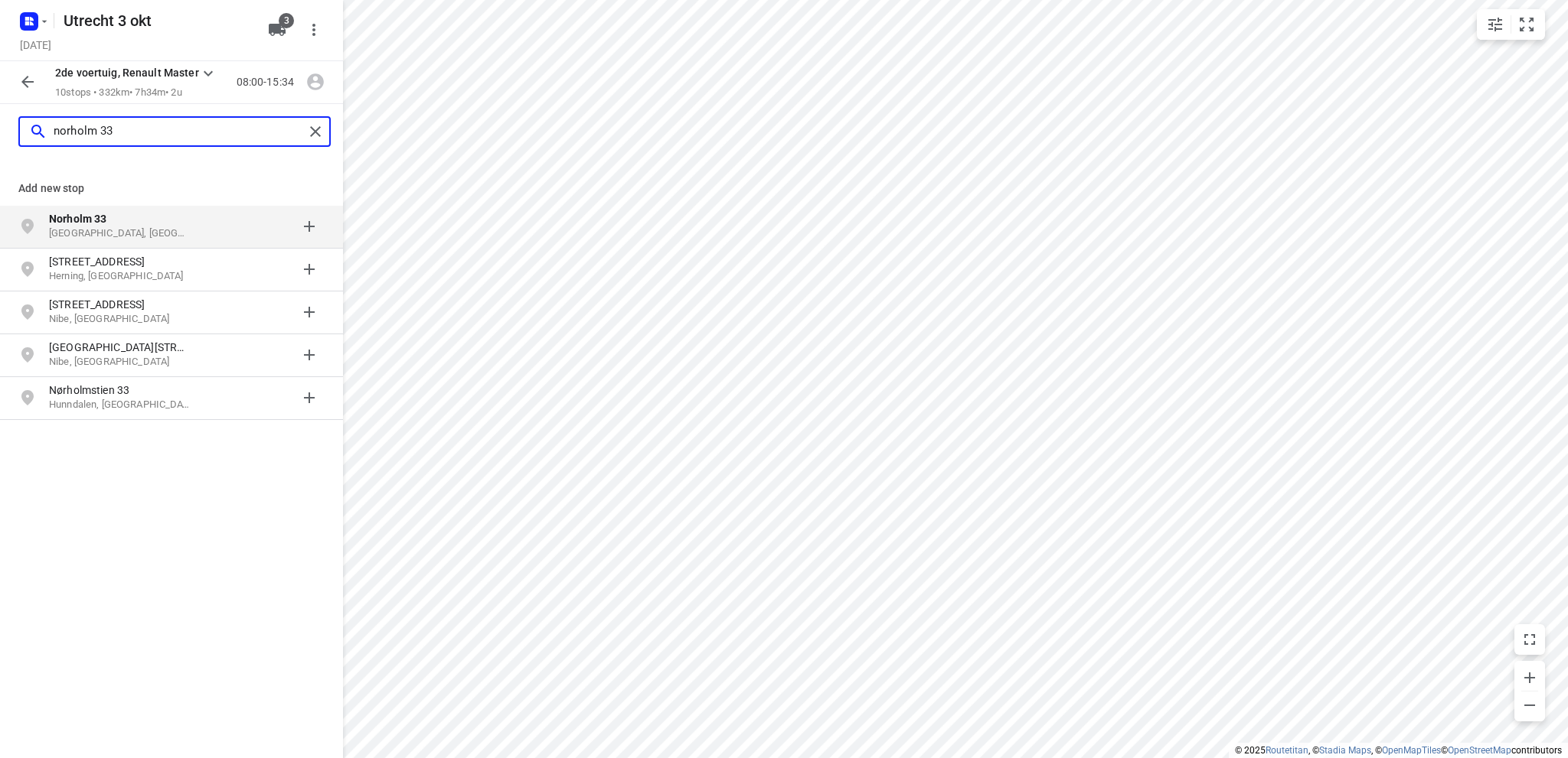
type input "norholm 33"
click at [107, 227] on p "Hoofddorp, Nederland" at bounding box center [119, 233] width 141 height 15
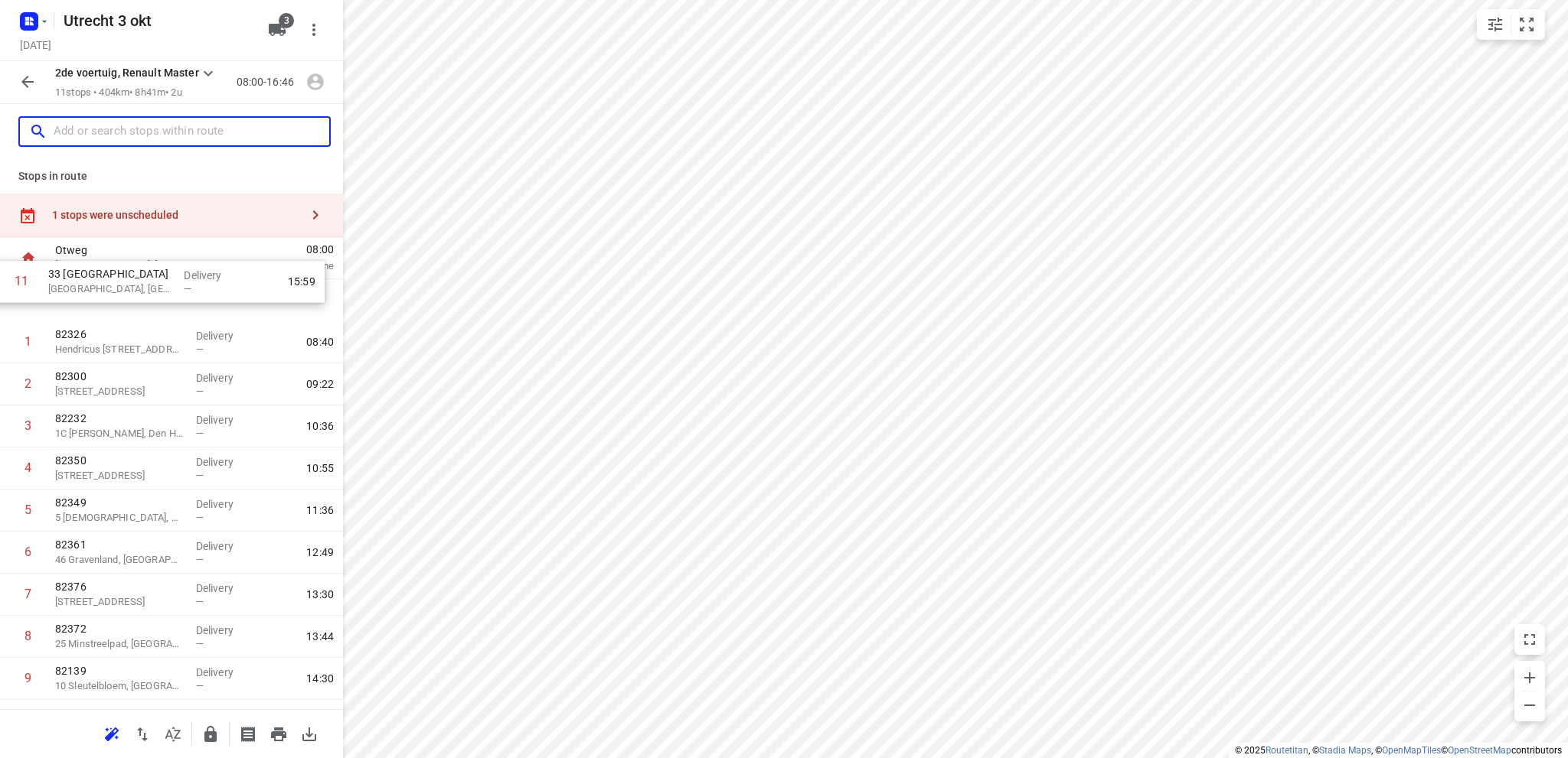
drag, startPoint x: 86, startPoint y: 646, endPoint x: 83, endPoint y: 269, distance: 377.0
click at [83, 269] on div "Otweg Waddinxveen, Netherlands 08:00 Departure time 1 82326 Hendricus Viottahof…" at bounding box center [171, 511] width 343 height 547
drag, startPoint x: 151, startPoint y: 305, endPoint x: 148, endPoint y: 351, distance: 46.1
click at [148, 351] on div "1 33 Norholm Hoofddorp, Netherlands Delivery — 08:43 2 82326 Hendricus Viottaho…" at bounding box center [171, 511] width 343 height 463
click at [108, 347] on p "Hoofddorp, Netherlands" at bounding box center [119, 349] width 128 height 15
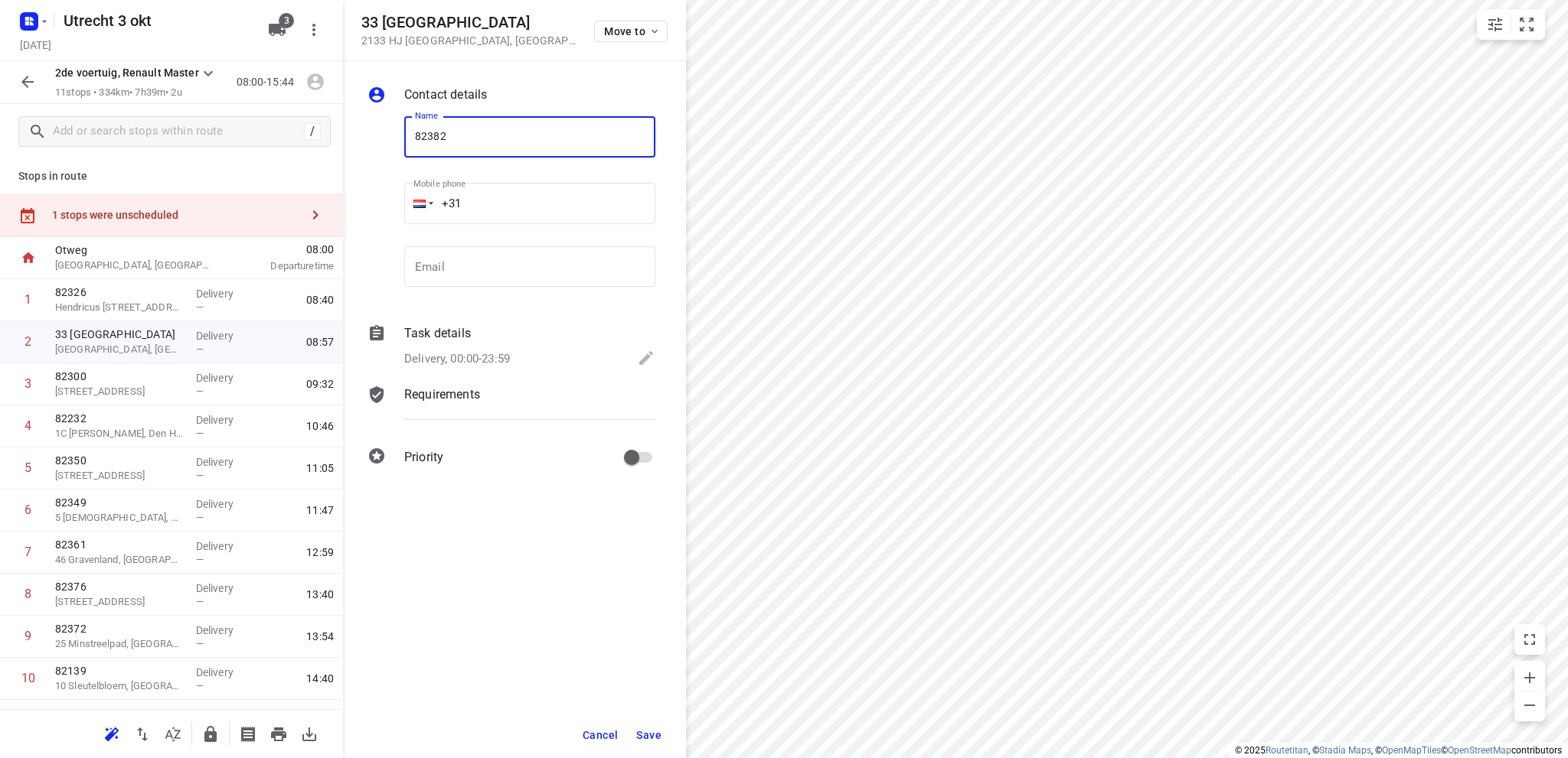
type input "82382"
click at [652, 737] on span "Save" at bounding box center [648, 736] width 25 height 12
